Goal: Entertainment & Leisure: Consume media (video, audio)

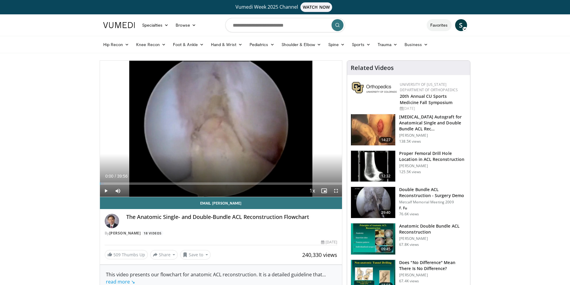
click at [435, 25] on link "Favorites" at bounding box center [439, 25] width 25 height 12
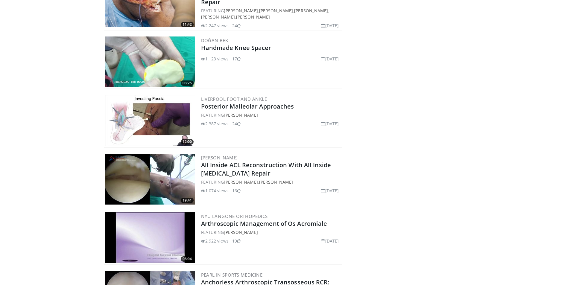
scroll to position [5751, 0]
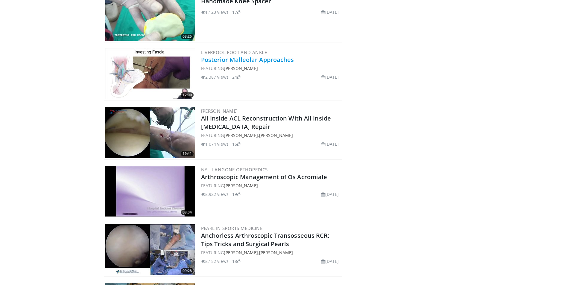
click at [229, 59] on link "Posterior Malleolar Approaches" at bounding box center [247, 60] width 93 height 8
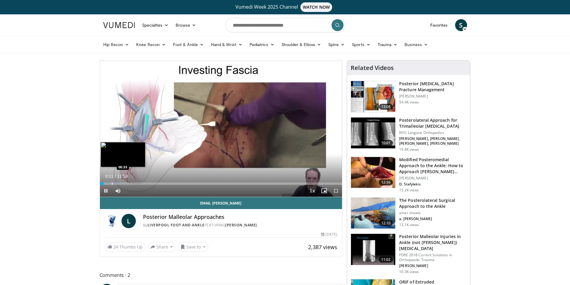
click at [112, 182] on div "Loaded : 8.32% 00:11 00:35" at bounding box center [221, 182] width 242 height 6
click at [105, 183] on div "Progress Bar" at bounding box center [105, 184] width 1 height 2
click at [108, 184] on div "Progress Bar" at bounding box center [108, 184] width 1 height 2
click at [119, 184] on div "Progress Bar" at bounding box center [119, 184] width 1 height 2
click at [122, 184] on div "Progress Bar" at bounding box center [122, 184] width 1 height 2
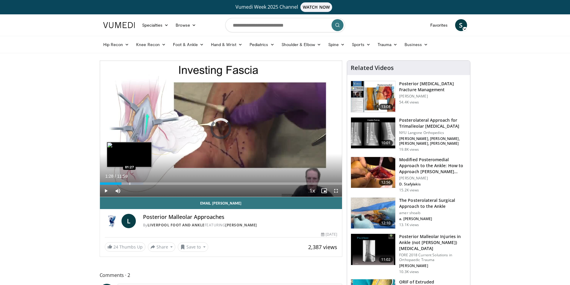
click at [130, 184] on div "Progress Bar" at bounding box center [130, 184] width 1 height 2
click at [136, 184] on div "Progress Bar" at bounding box center [136, 184] width 1 height 2
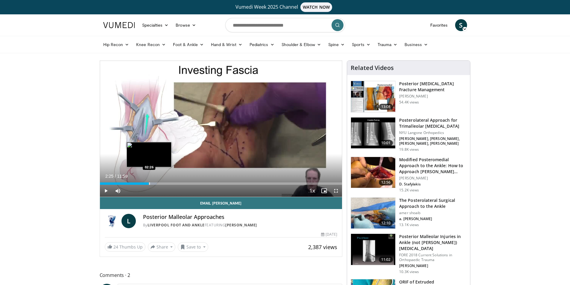
click at [149, 184] on div "Progress Bar" at bounding box center [149, 184] width 1 height 2
click at [163, 184] on div "Progress Bar" at bounding box center [163, 184] width 1 height 2
click at [161, 184] on div "Progress Bar" at bounding box center [161, 184] width 1 height 2
click at [165, 183] on div "Progress Bar" at bounding box center [165, 184] width 1 height 2
click at [166, 183] on div "Progress Bar" at bounding box center [166, 184] width 1 height 2
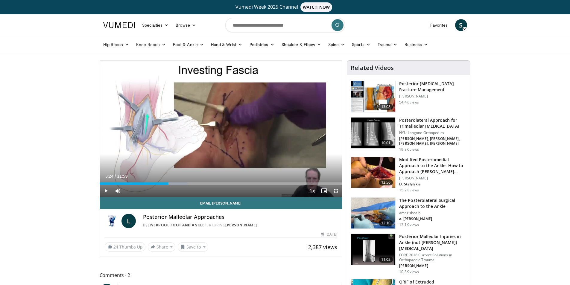
click at [169, 183] on div "Progress Bar" at bounding box center [169, 184] width 1 height 2
click at [172, 183] on div "Progress Bar" at bounding box center [172, 184] width 1 height 2
click at [175, 184] on div "Progress Bar" at bounding box center [175, 184] width 1 height 2
click at [179, 184] on div "Progress Bar" at bounding box center [179, 184] width 1 height 2
click at [182, 184] on div "Progress Bar" at bounding box center [182, 184] width 1 height 2
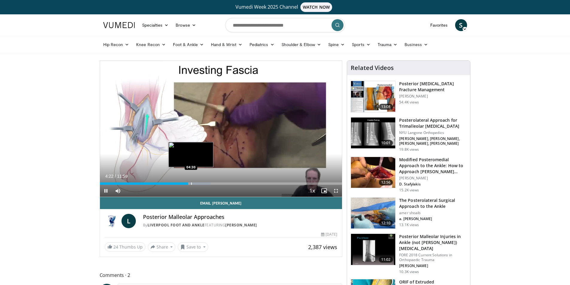
click at [191, 182] on div "Loaded : 45.78% 04:22 04:30" at bounding box center [221, 182] width 242 height 6
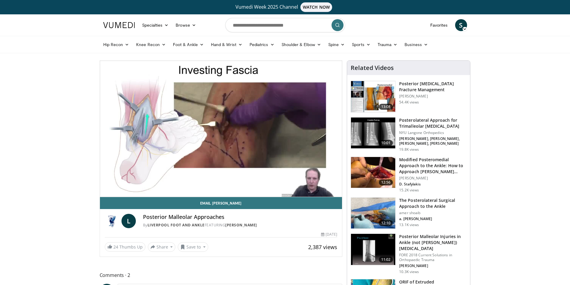
click at [426, 198] on h3 "The Posterolateral Surgical Approach to the Ankle" at bounding box center [432, 204] width 67 height 12
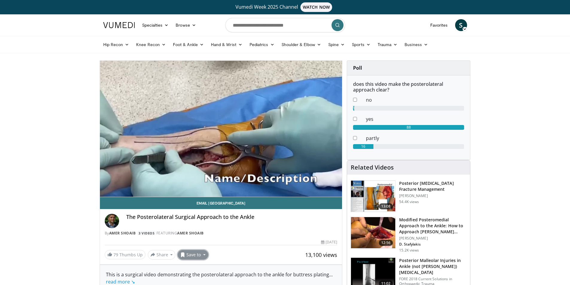
click at [196, 254] on button "Save to" at bounding box center [193, 255] width 31 height 10
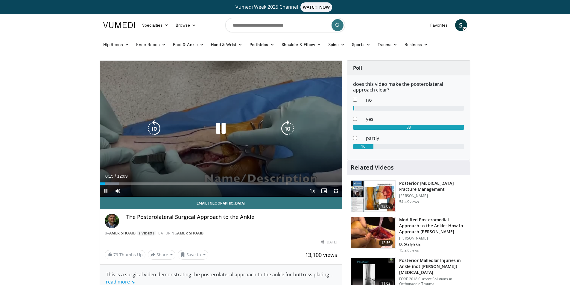
click at [218, 130] on icon "Video Player" at bounding box center [221, 128] width 17 height 17
